Goal: Task Accomplishment & Management: Use online tool/utility

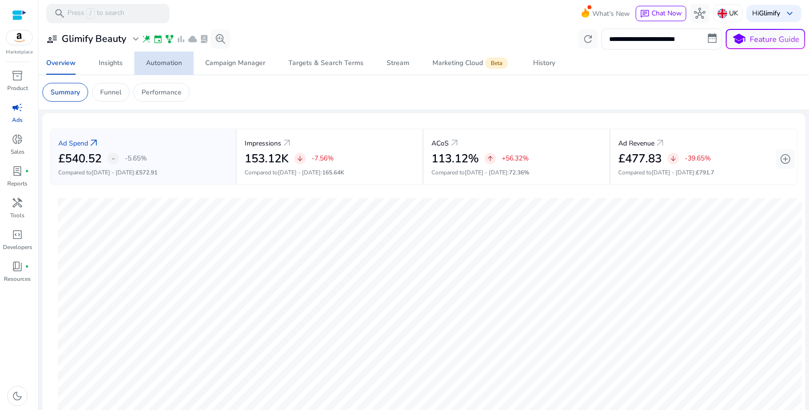
click at [156, 60] on div "Automation" at bounding box center [164, 63] width 36 height 7
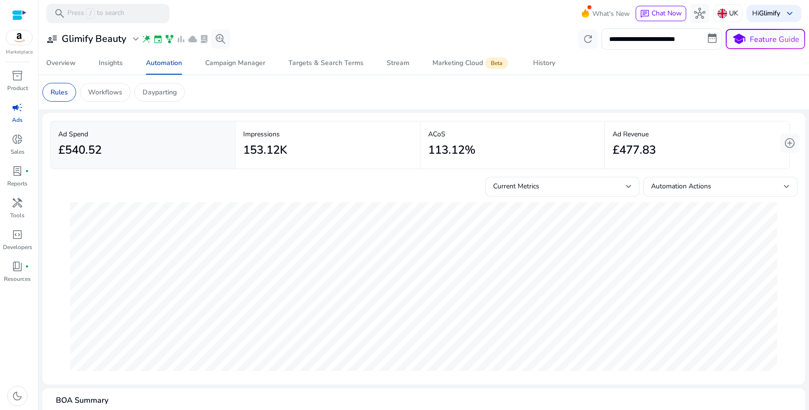
scroll to position [47, 0]
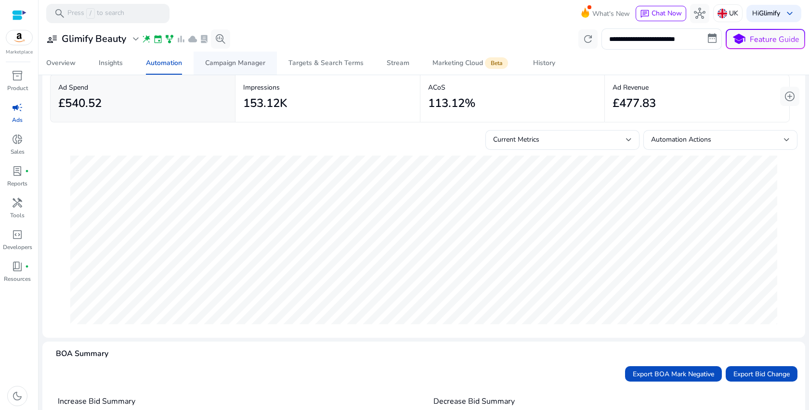
click at [234, 63] on div "Campaign Manager" at bounding box center [235, 63] width 60 height 7
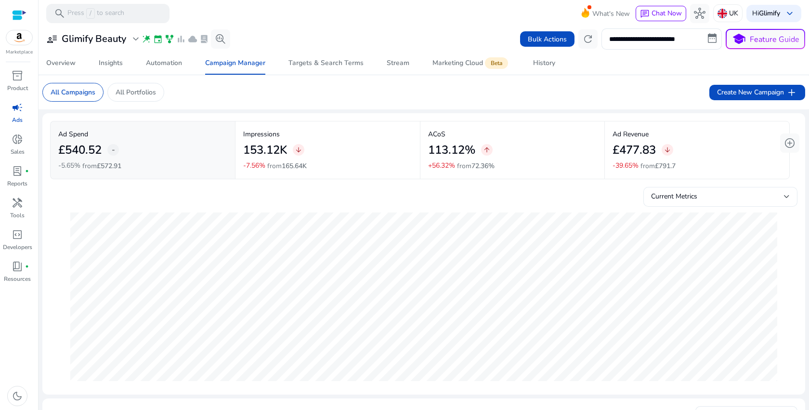
click at [757, 200] on div "Current Metrics" at bounding box center [717, 196] width 133 height 11
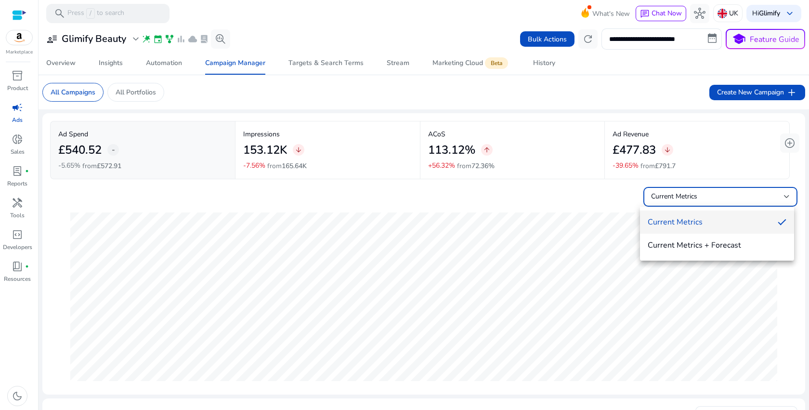
click at [756, 200] on div at bounding box center [404, 205] width 809 height 410
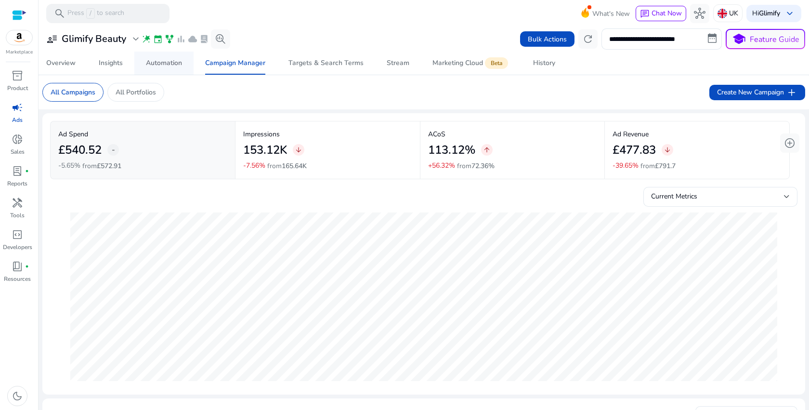
click at [170, 57] on span "Automation" at bounding box center [164, 63] width 36 height 23
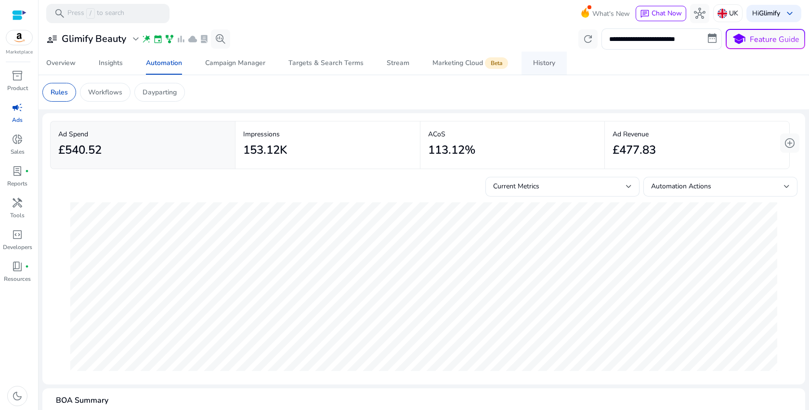
click at [534, 63] on div "History" at bounding box center [544, 63] width 22 height 7
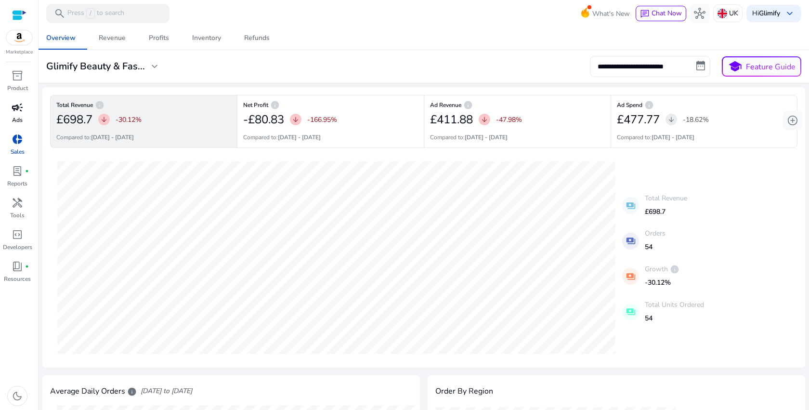
click at [24, 108] on div "campaign" at bounding box center [17, 107] width 27 height 15
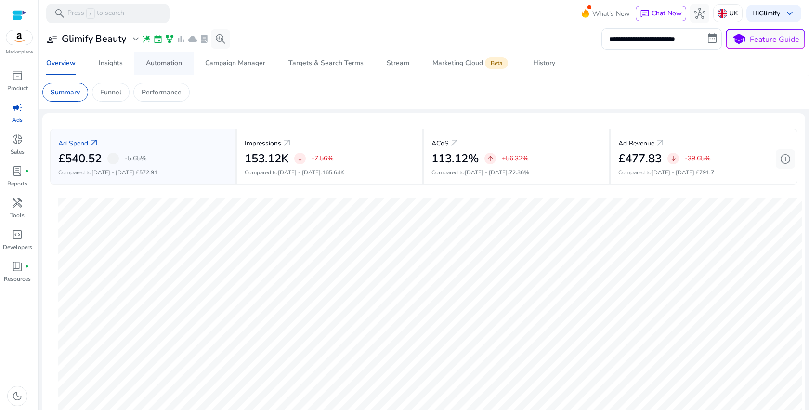
click at [158, 66] on div "Automation" at bounding box center [164, 63] width 36 height 7
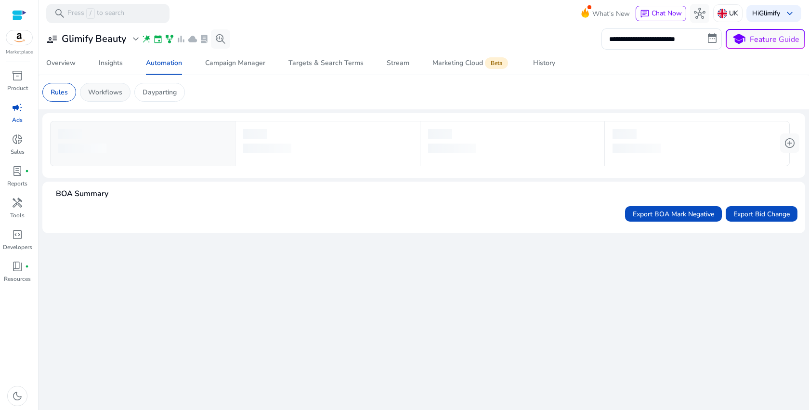
click at [115, 92] on p "Workflows" at bounding box center [105, 92] width 34 height 10
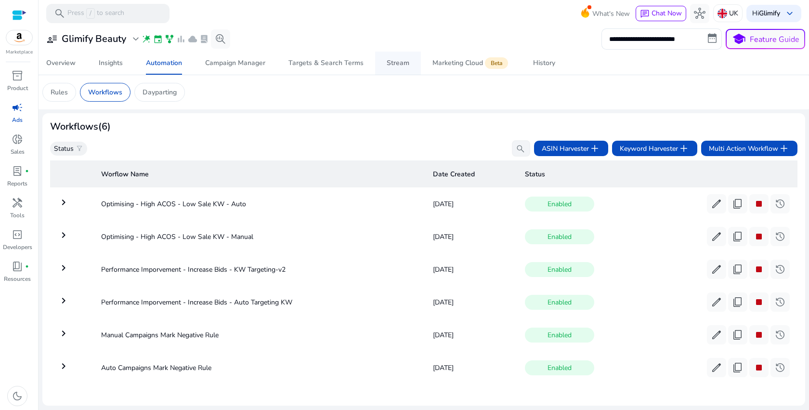
click at [400, 66] on div "Stream" at bounding box center [398, 63] width 23 height 7
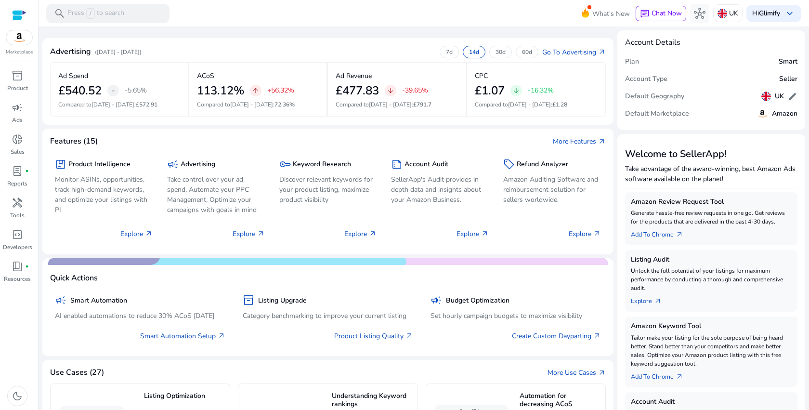
click at [20, 37] on img at bounding box center [19, 37] width 26 height 14
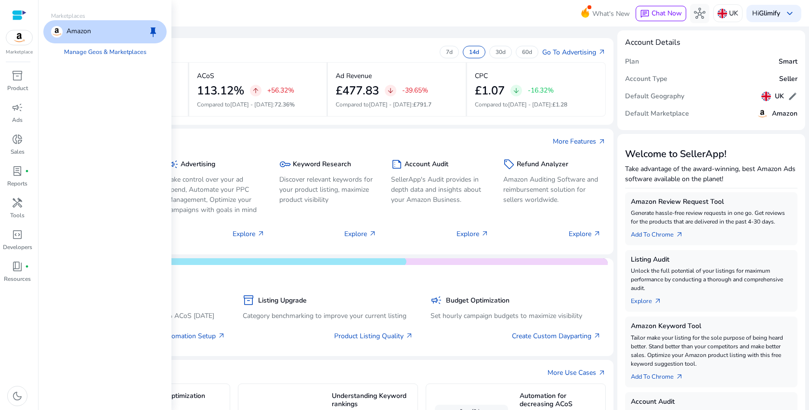
click at [88, 31] on p "Amazon" at bounding box center [78, 32] width 25 height 12
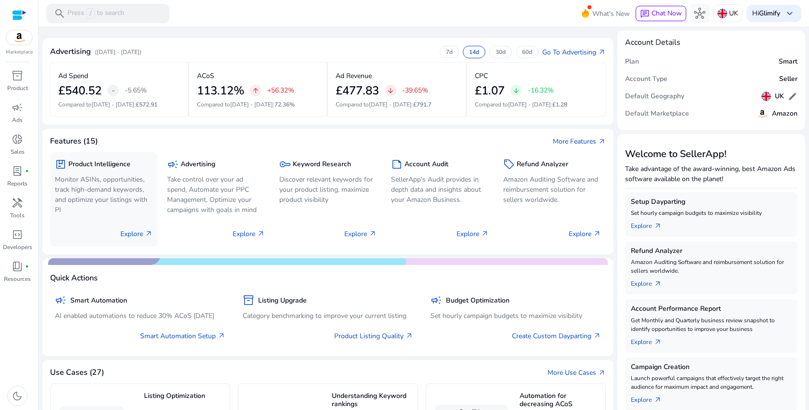
click at [119, 170] on div "package Product Intelligence" at bounding box center [104, 164] width 98 height 14
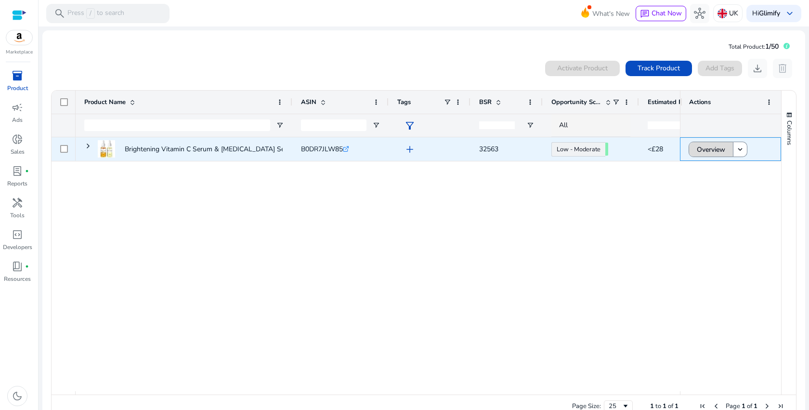
click at [701, 148] on span "Overview" at bounding box center [711, 150] width 28 height 20
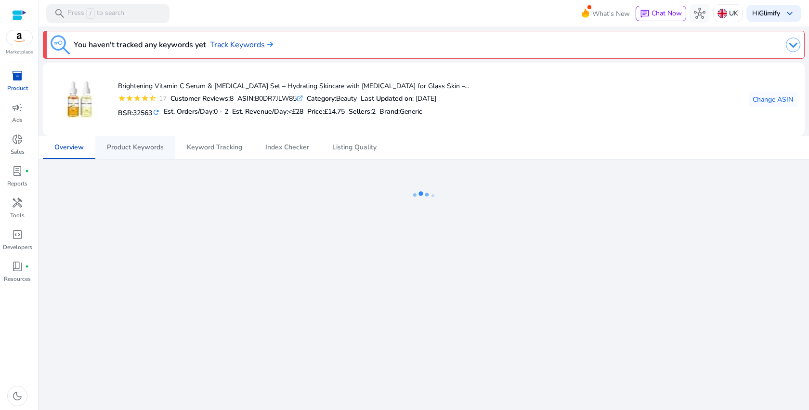
click at [153, 151] on span "Product Keywords" at bounding box center [135, 147] width 57 height 7
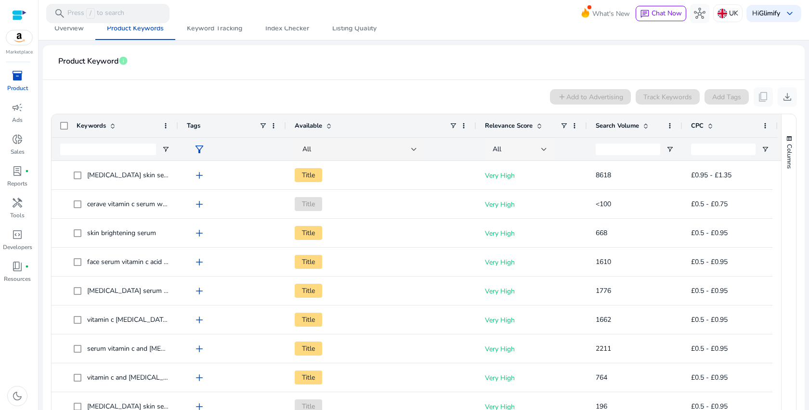
scroll to position [91, 0]
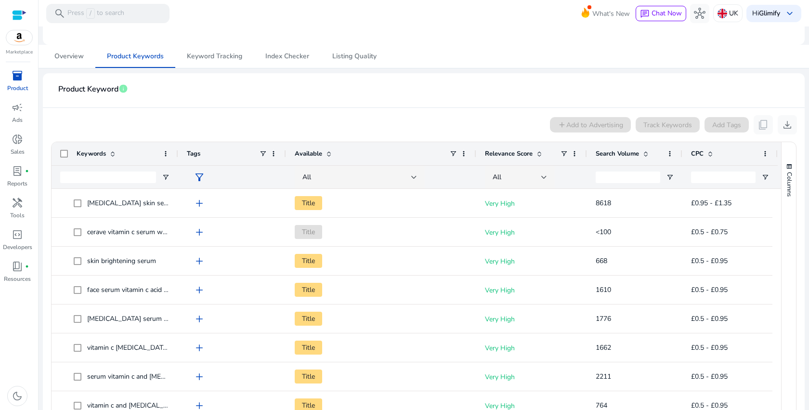
click at [21, 46] on div "Marketplace" at bounding box center [19, 28] width 38 height 56
click at [20, 40] on img at bounding box center [19, 37] width 26 height 14
click at [77, 61] on span "Overview" at bounding box center [68, 56] width 29 height 23
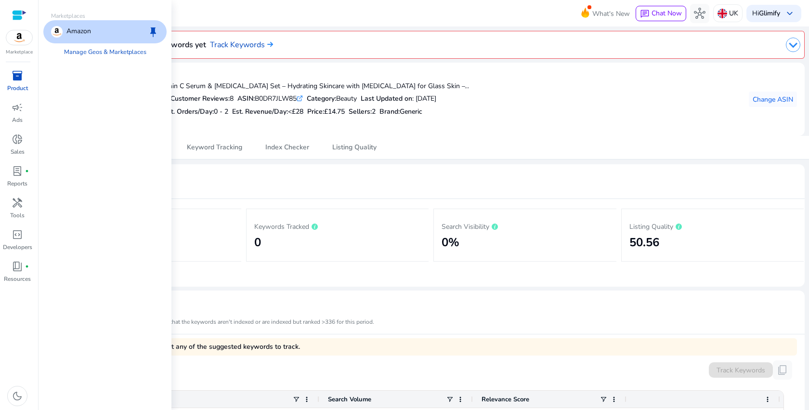
click at [66, 29] on p "Amazon" at bounding box center [78, 32] width 25 height 12
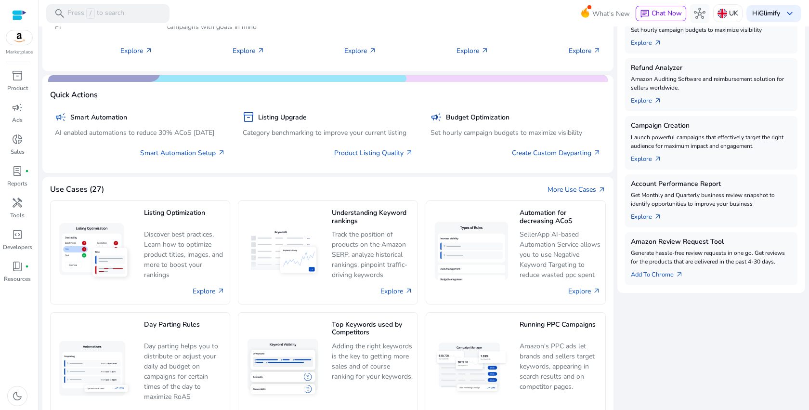
scroll to position [192, 0]
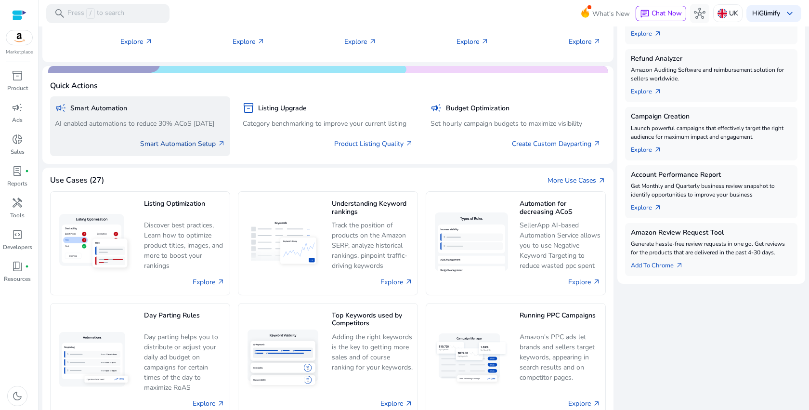
click at [201, 147] on link "Smart Automation Setup arrow_outward" at bounding box center [182, 144] width 85 height 10
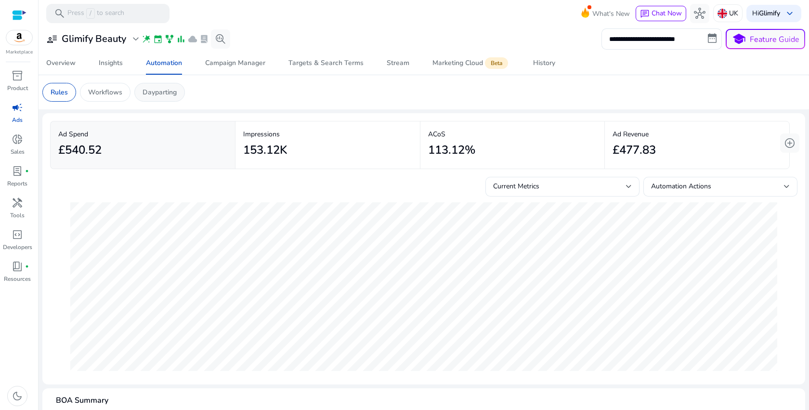
click at [160, 93] on p "Dayparting" at bounding box center [160, 92] width 34 height 10
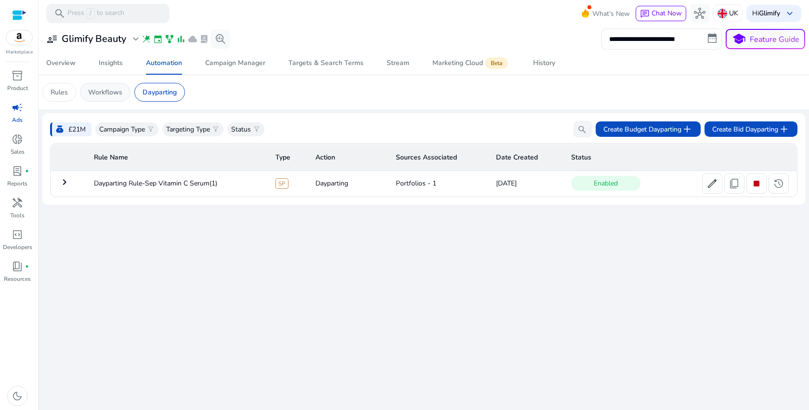
click at [95, 93] on p "Workflows" at bounding box center [105, 92] width 34 height 10
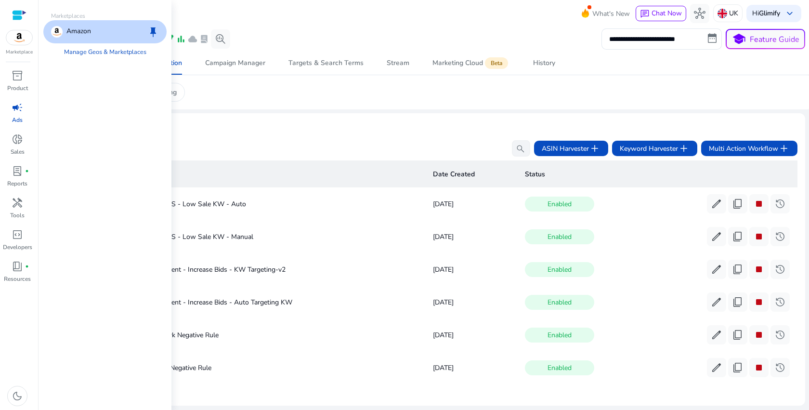
click at [74, 30] on p "Amazon" at bounding box center [78, 32] width 25 height 12
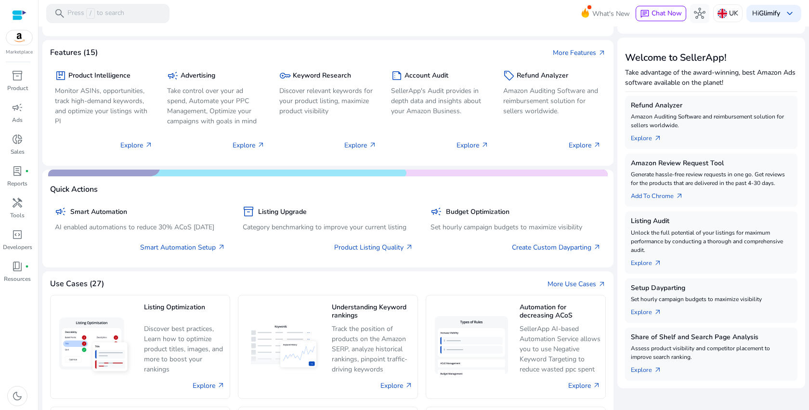
scroll to position [108, 0]
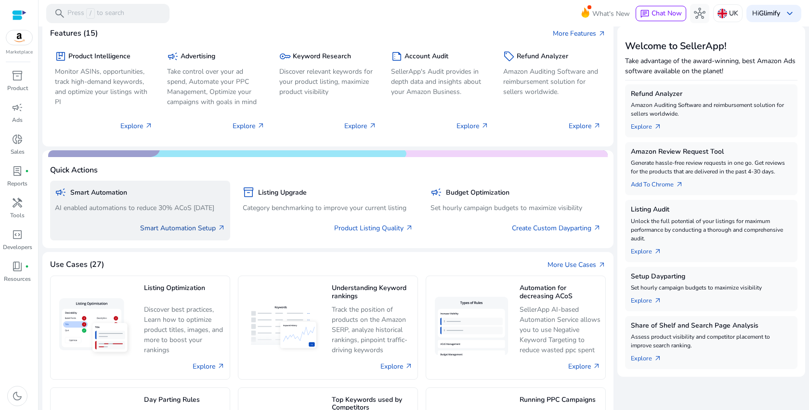
click at [193, 224] on link "Smart Automation Setup arrow_outward" at bounding box center [182, 228] width 85 height 10
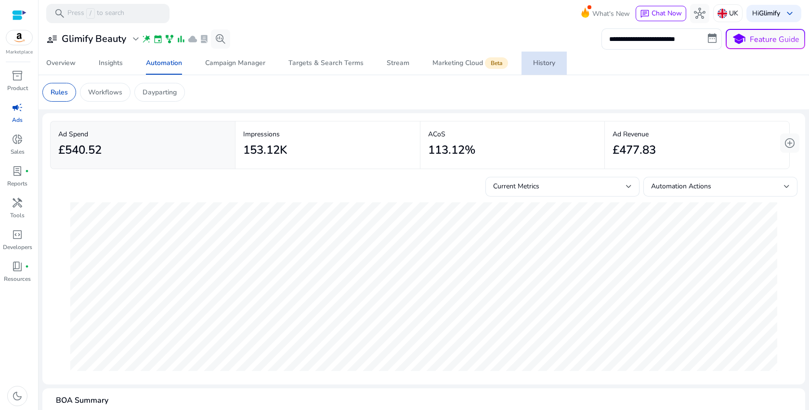
click at [534, 66] on div "History" at bounding box center [544, 63] width 22 height 7
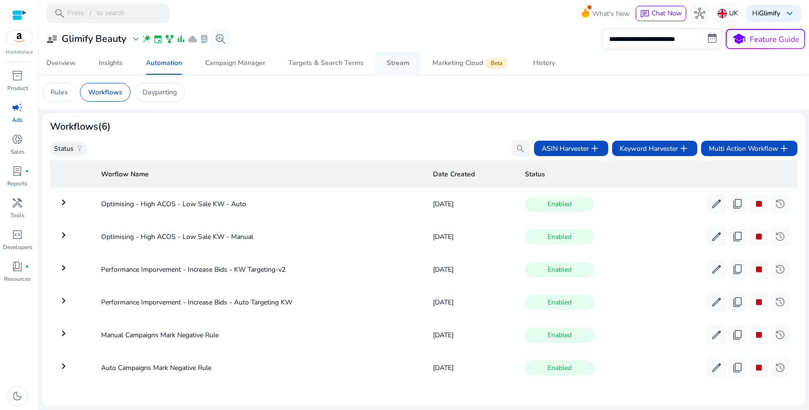
click at [398, 66] on div "Stream" at bounding box center [398, 63] width 23 height 7
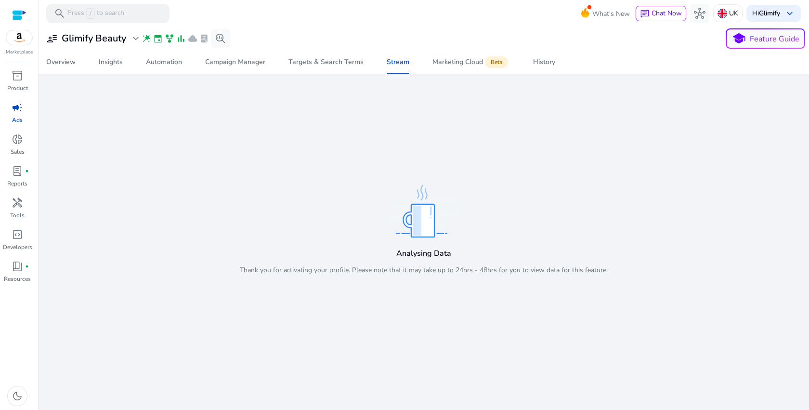
click at [458, 74] on nav "Overview Insights Automation Campaign Manager Targets & Search Terms Stream Mar…" at bounding box center [424, 63] width 778 height 24
click at [459, 68] on span "Marketing Cloud Beta" at bounding box center [471, 62] width 78 height 23
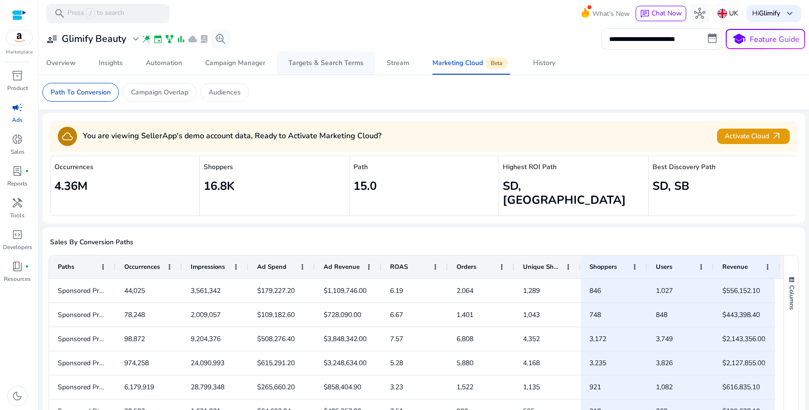
click at [322, 61] on div "Targets & Search Terms" at bounding box center [325, 63] width 75 height 7
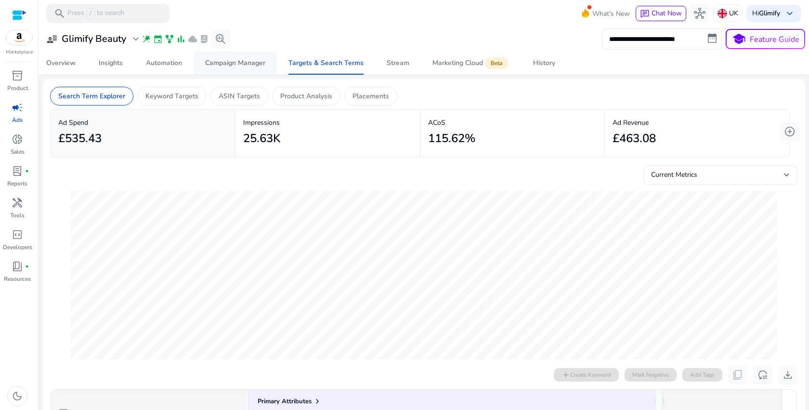
click at [263, 64] on div "Campaign Manager" at bounding box center [235, 63] width 60 height 7
